Goal: Download file/media

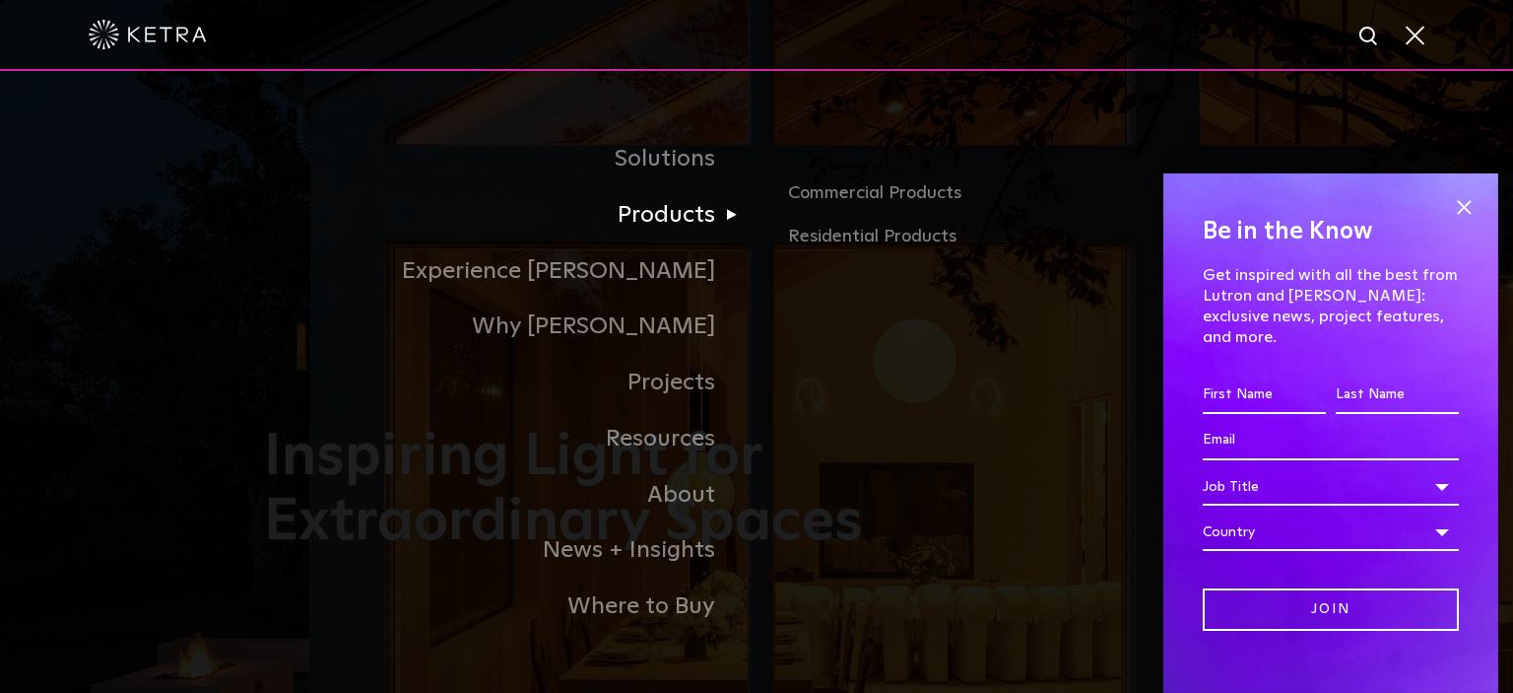
click at [634, 217] on link "Products" at bounding box center [510, 215] width 493 height 56
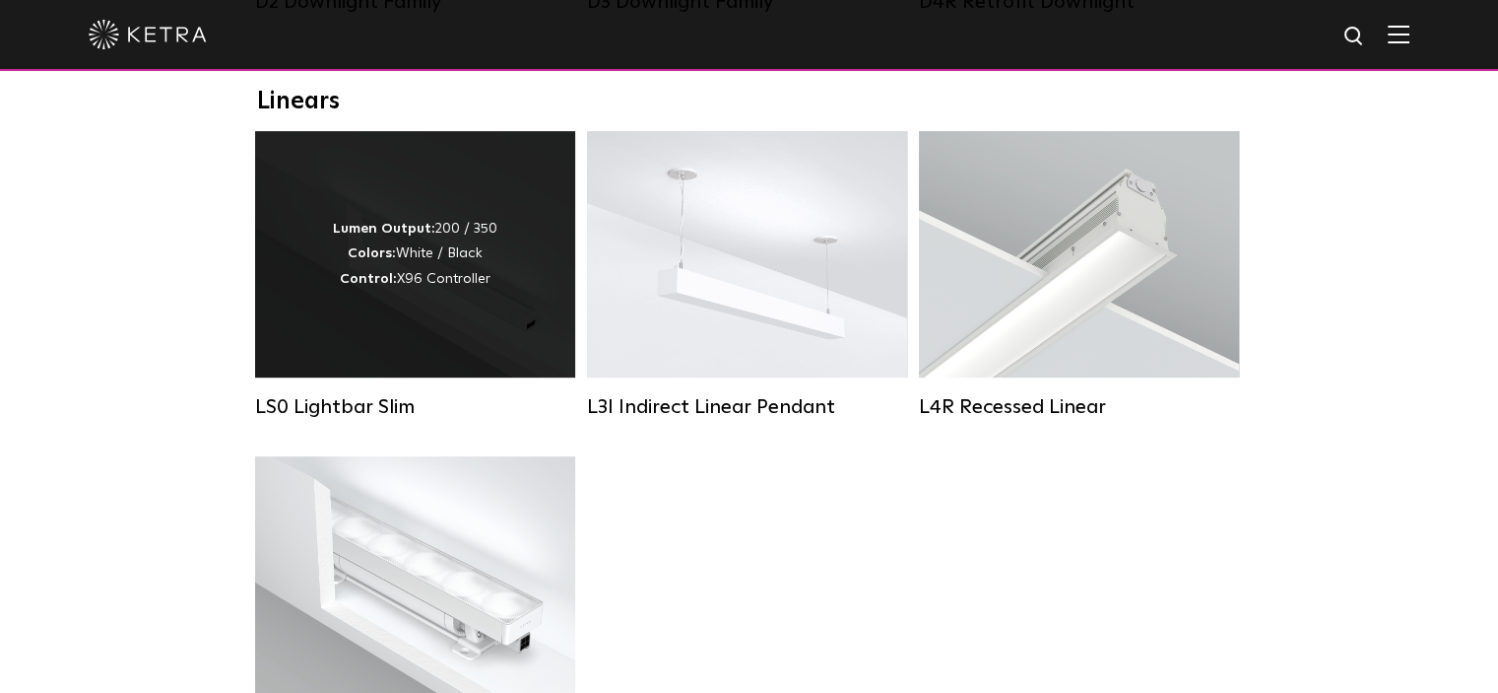
click at [523, 312] on div "Lumen Output: 200 / 350 Colors: White / Black Control: X96 Controller" at bounding box center [415, 254] width 320 height 246
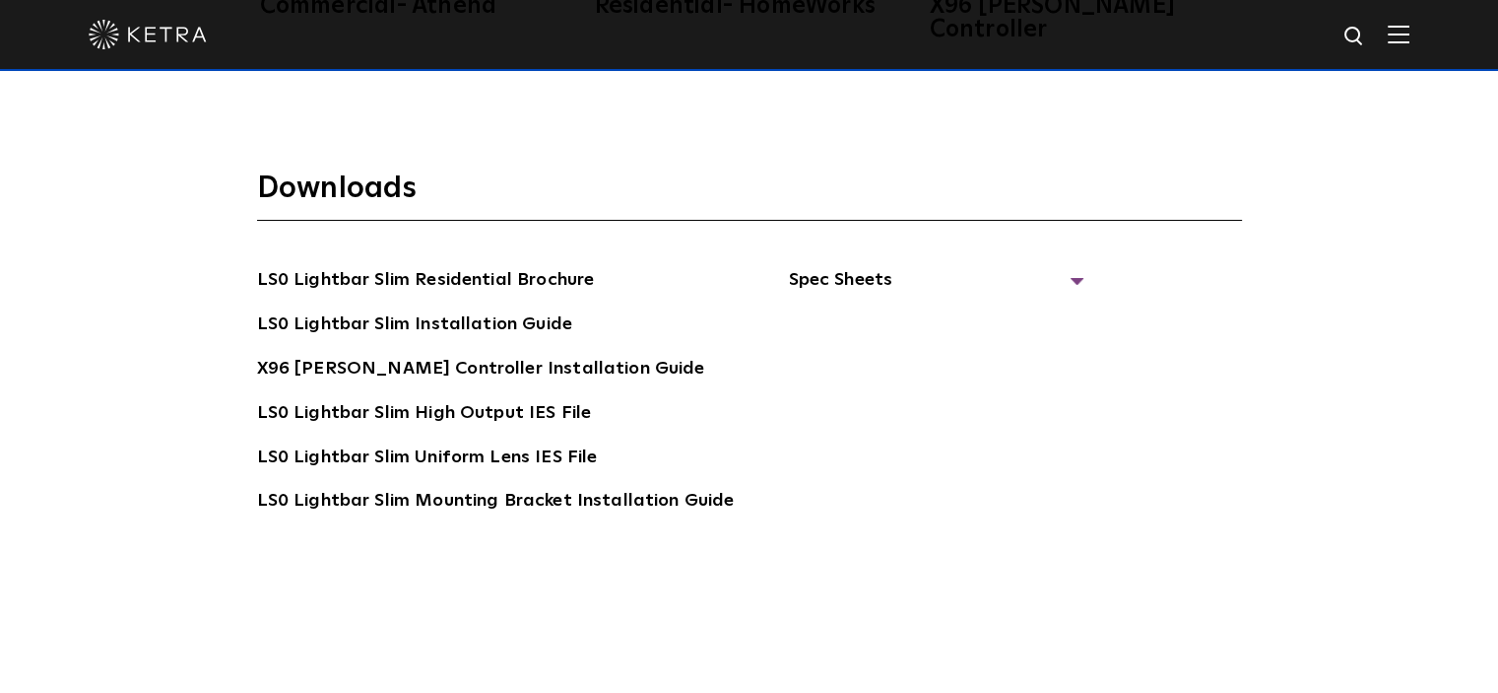
scroll to position [3480, 0]
click at [945, 265] on span "Spec Sheets" at bounding box center [936, 286] width 296 height 43
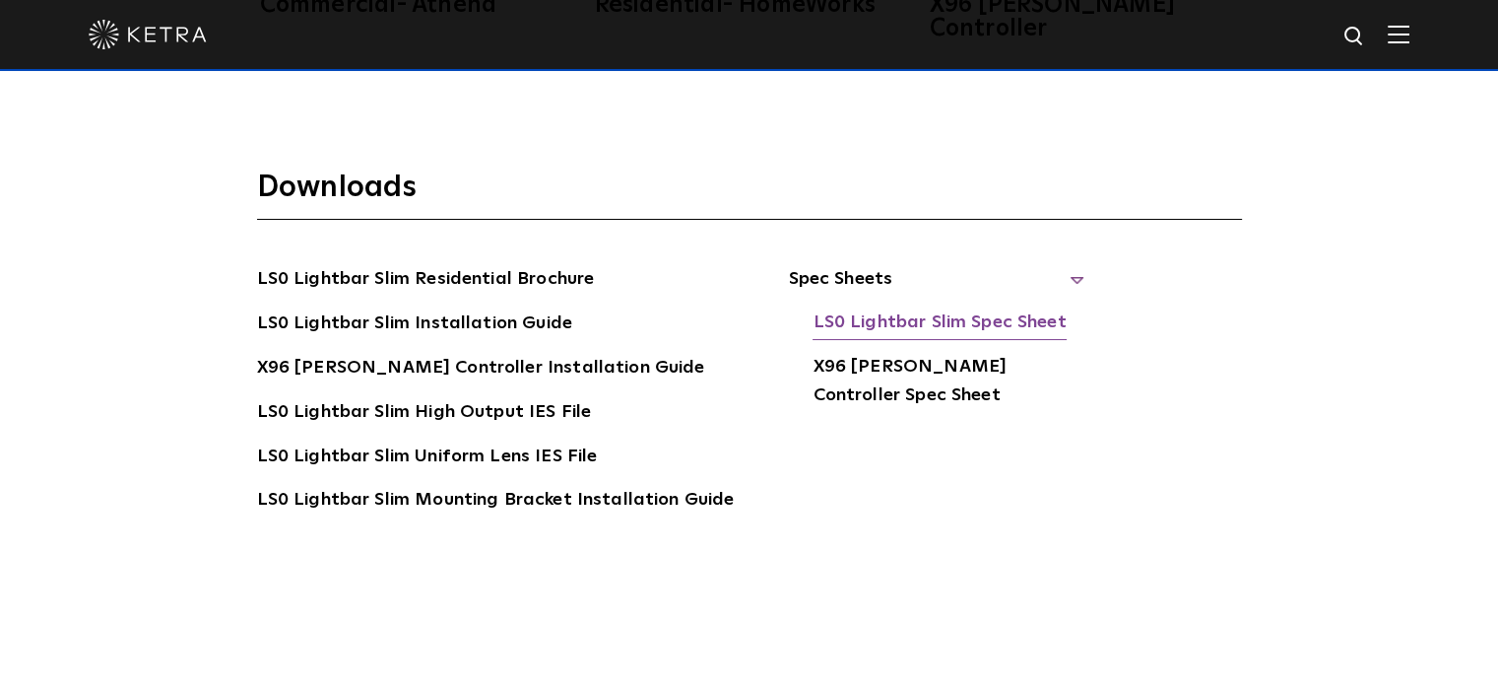
click at [859, 308] on link "LS0 Lightbar Slim Spec Sheet" at bounding box center [939, 324] width 253 height 32
